Goal: Task Accomplishment & Management: Use online tool/utility

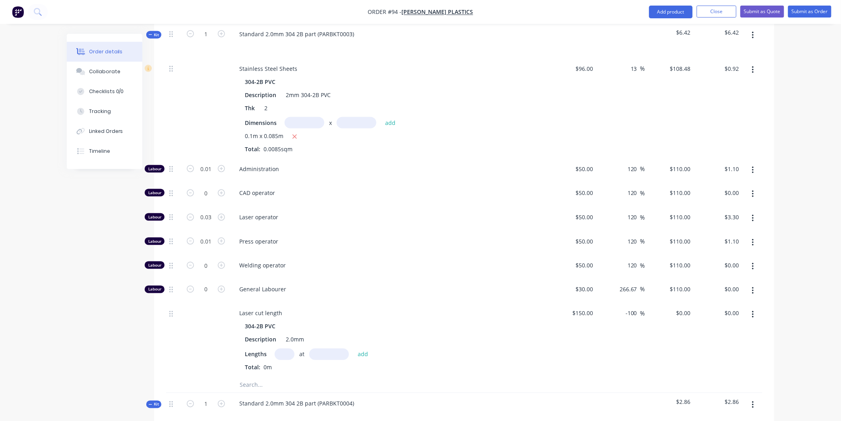
scroll to position [188, 0]
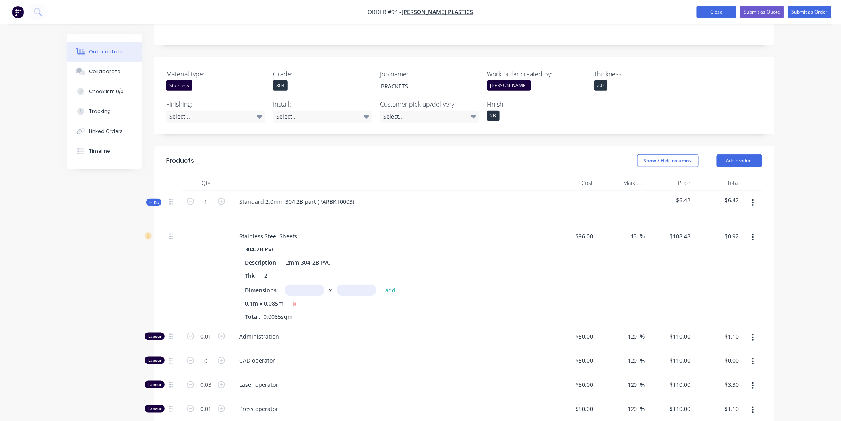
click at [718, 10] on button "Close" at bounding box center [717, 12] width 40 height 12
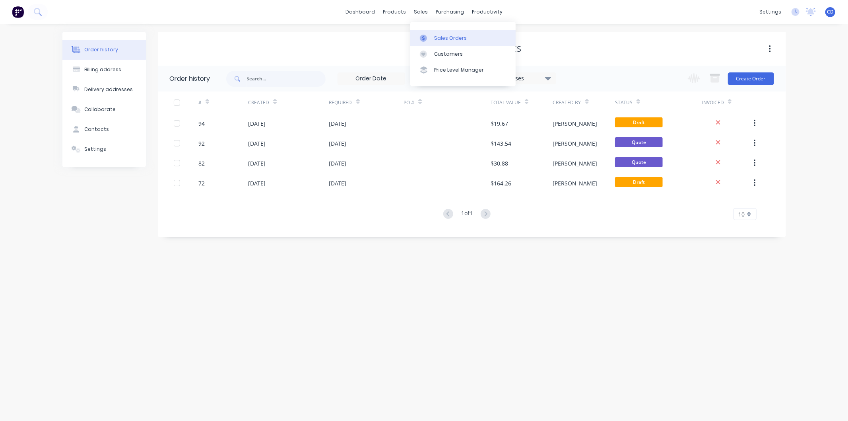
click at [435, 33] on link "Sales Orders" at bounding box center [462, 38] width 105 height 16
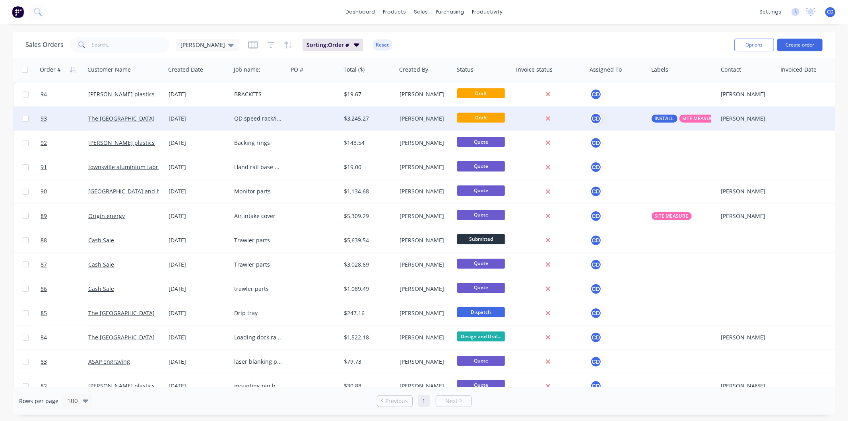
click at [269, 118] on div "QD speed rack/ice well" at bounding box center [258, 118] width 48 height 8
click at [199, 118] on div "[DATE]" at bounding box center [198, 118] width 59 height 8
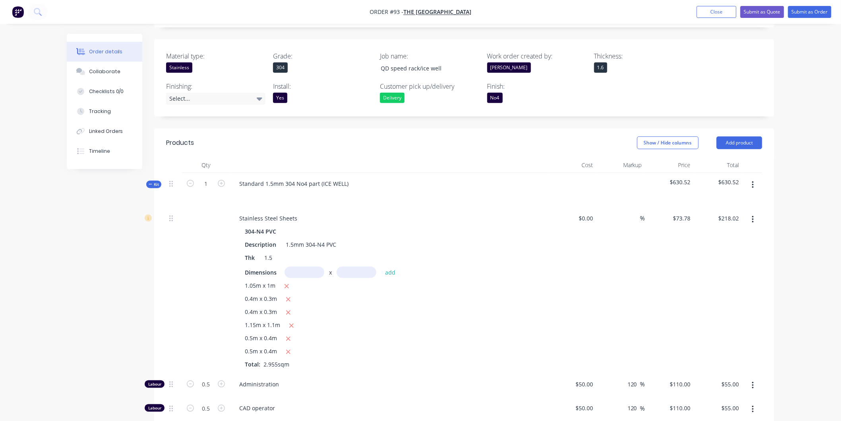
scroll to position [221, 0]
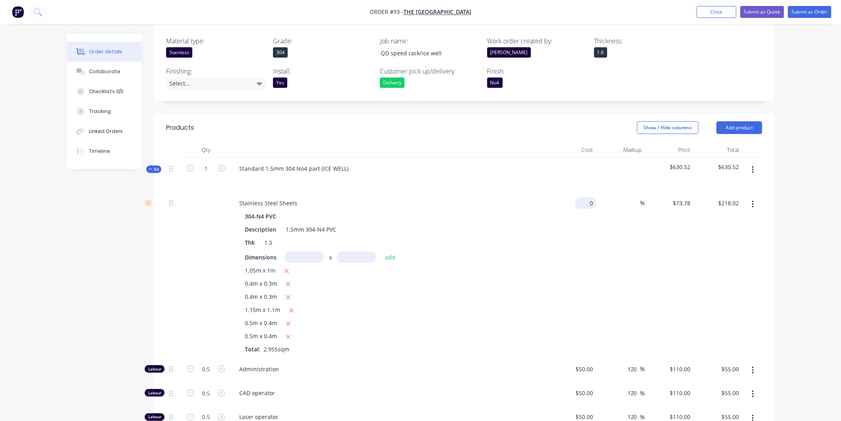
click at [593, 197] on input "0" at bounding box center [587, 203] width 18 height 12
type input "$73.78"
click at [633, 197] on input at bounding box center [635, 203] width 9 height 12
type input "13"
type input "$83.3714"
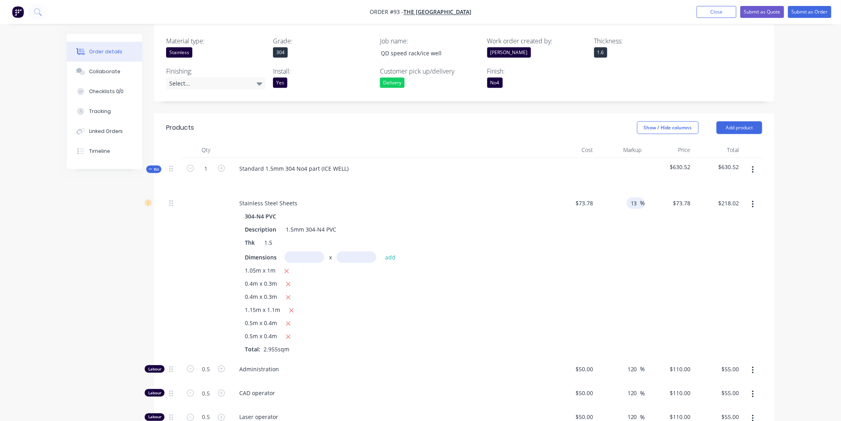
type input "$246.36"
click at [685, 218] on div "$83.3714 $73.78" at bounding box center [669, 275] width 49 height 166
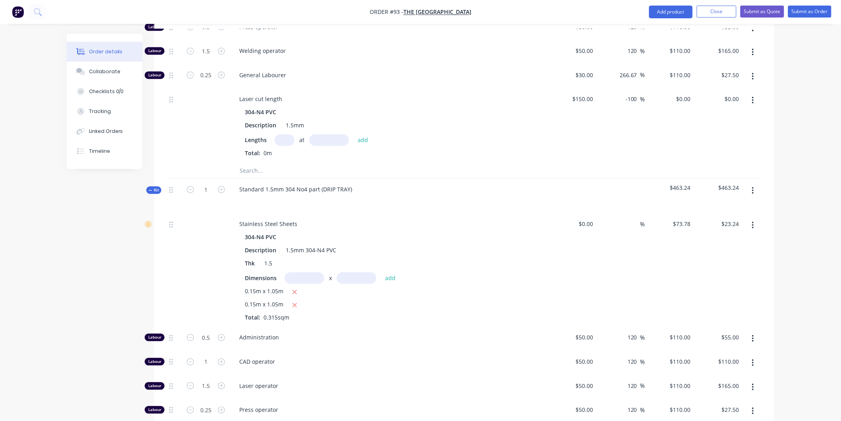
scroll to position [662, 0]
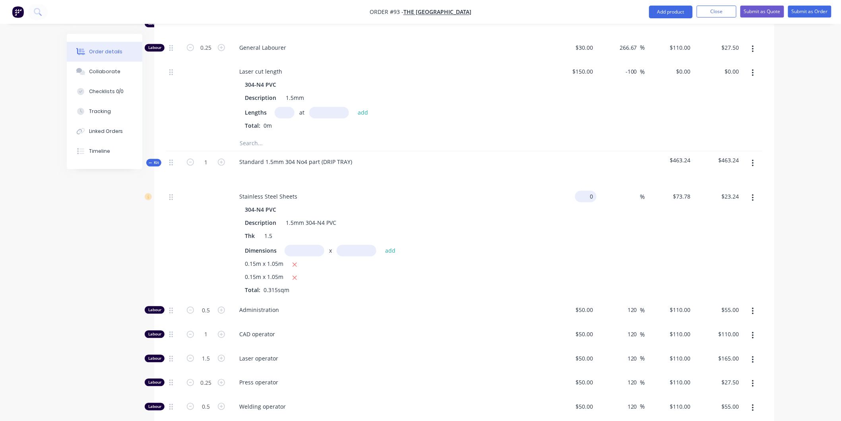
click at [591, 190] on input "0" at bounding box center [587, 196] width 18 height 12
type input "$73.78"
click at [635, 190] on input at bounding box center [635, 196] width 9 height 12
type input "13"
type input "$83.3714"
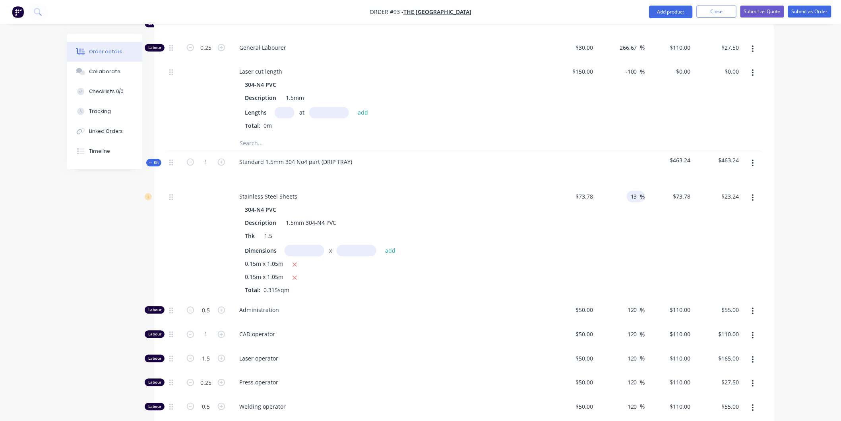
type input "$26.26"
click at [658, 223] on div "$83.3714 $73.78" at bounding box center [669, 242] width 49 height 113
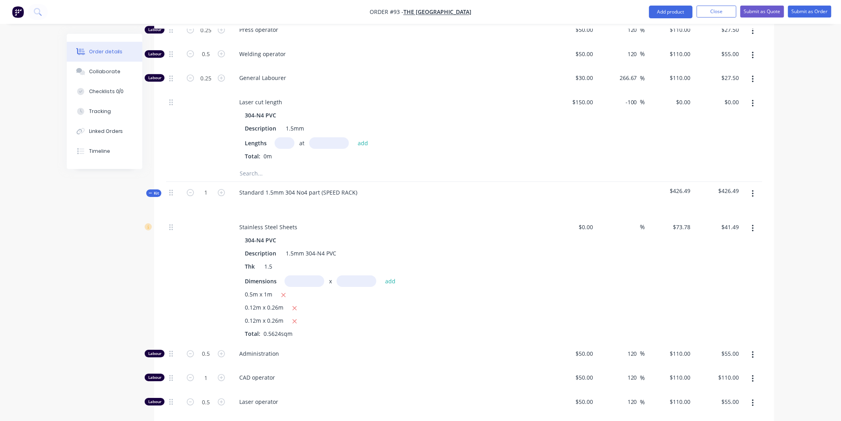
scroll to position [1016, 0]
click at [590, 220] on input "0" at bounding box center [587, 226] width 18 height 12
type input "$73.78"
click at [635, 220] on input at bounding box center [635, 226] width 9 height 12
type input "10"
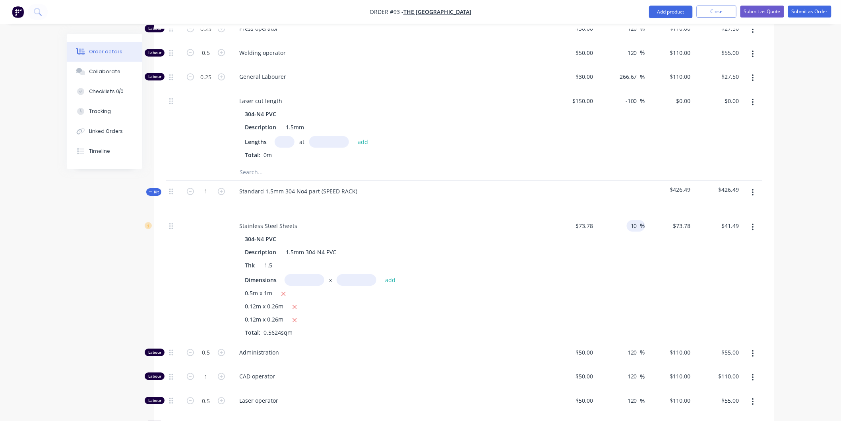
type input "$81.158"
type input "$45.64"
click at [644, 229] on div "10 10 %" at bounding box center [621, 278] width 49 height 126
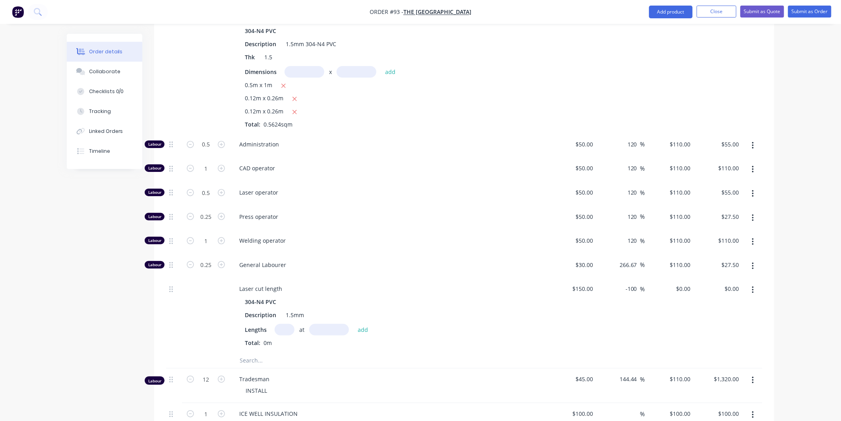
scroll to position [1222, 0]
click at [101, 109] on div "Tracking" at bounding box center [100, 111] width 22 height 7
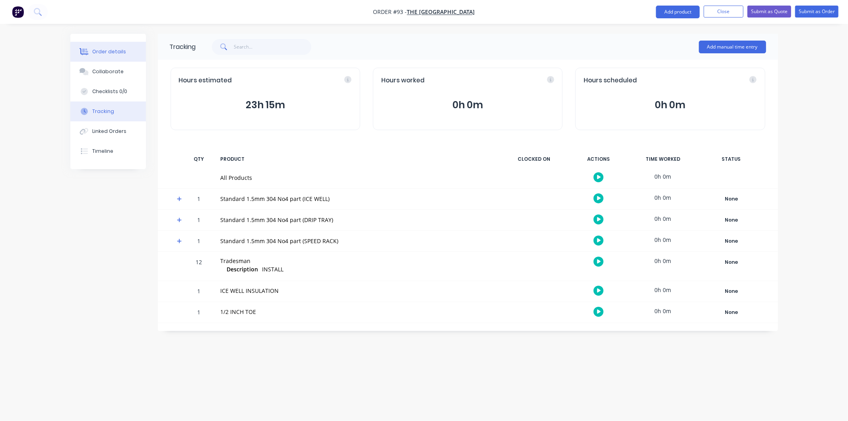
click at [116, 56] on button "Order details" at bounding box center [108, 52] width 76 height 20
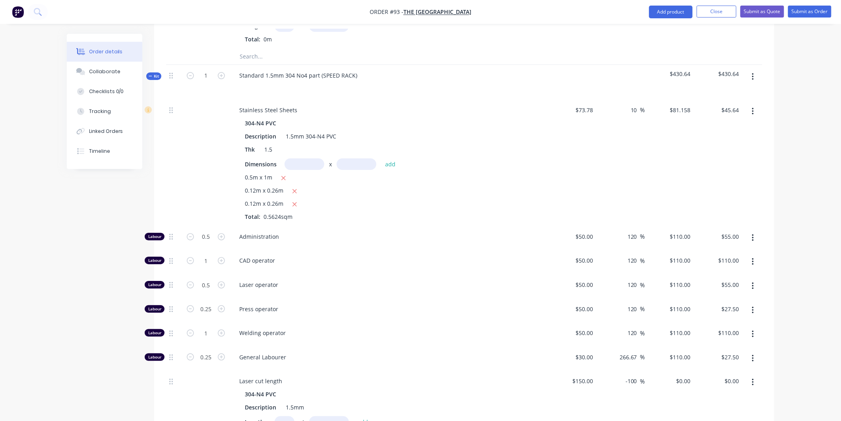
scroll to position [1104, 0]
